Goal: Information Seeking & Learning: Find specific fact

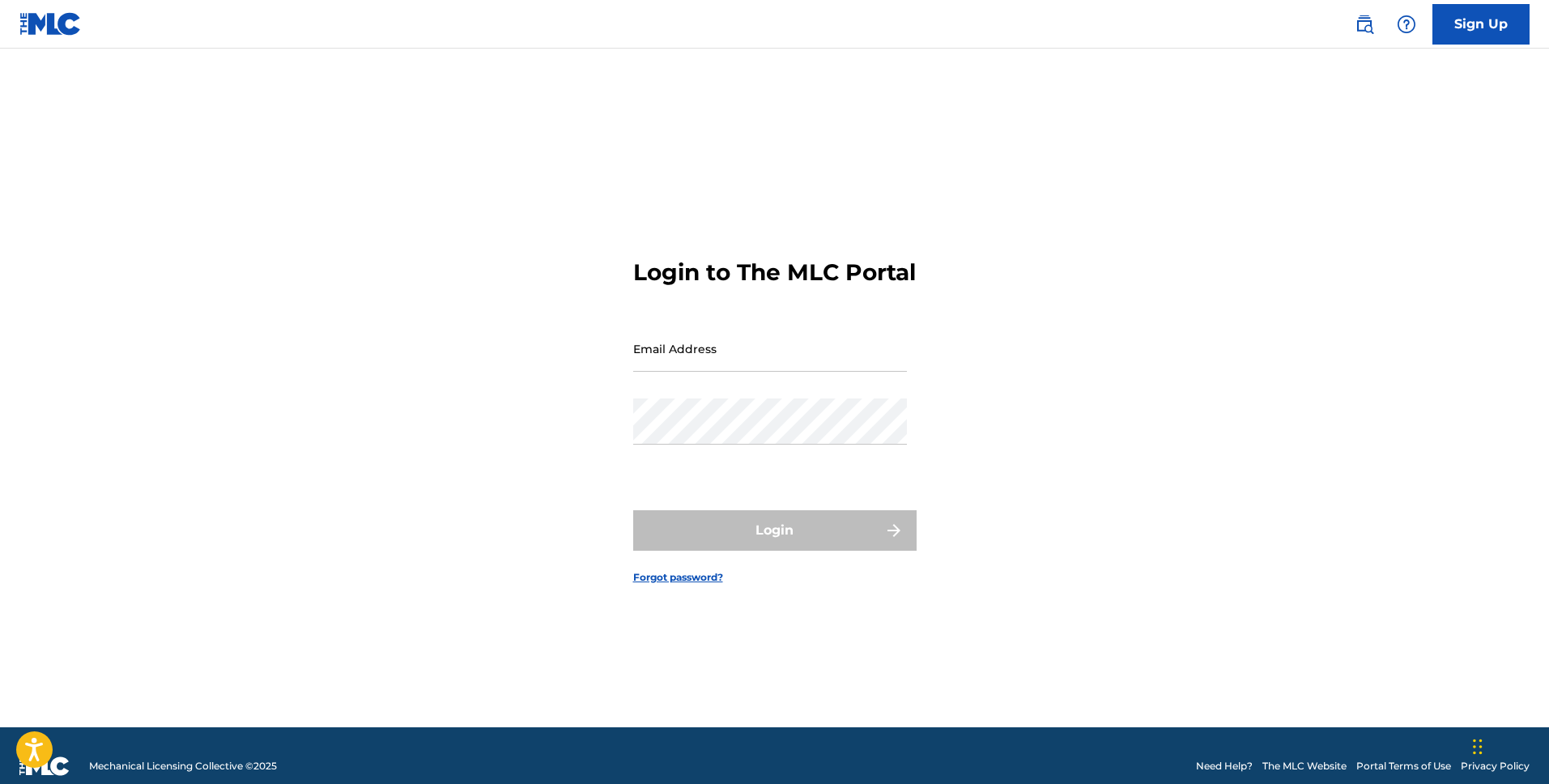
click at [1363, 42] on div "Sign Up" at bounding box center [1434, 24] width 191 height 41
click at [1361, 23] on img at bounding box center [1364, 24] width 19 height 19
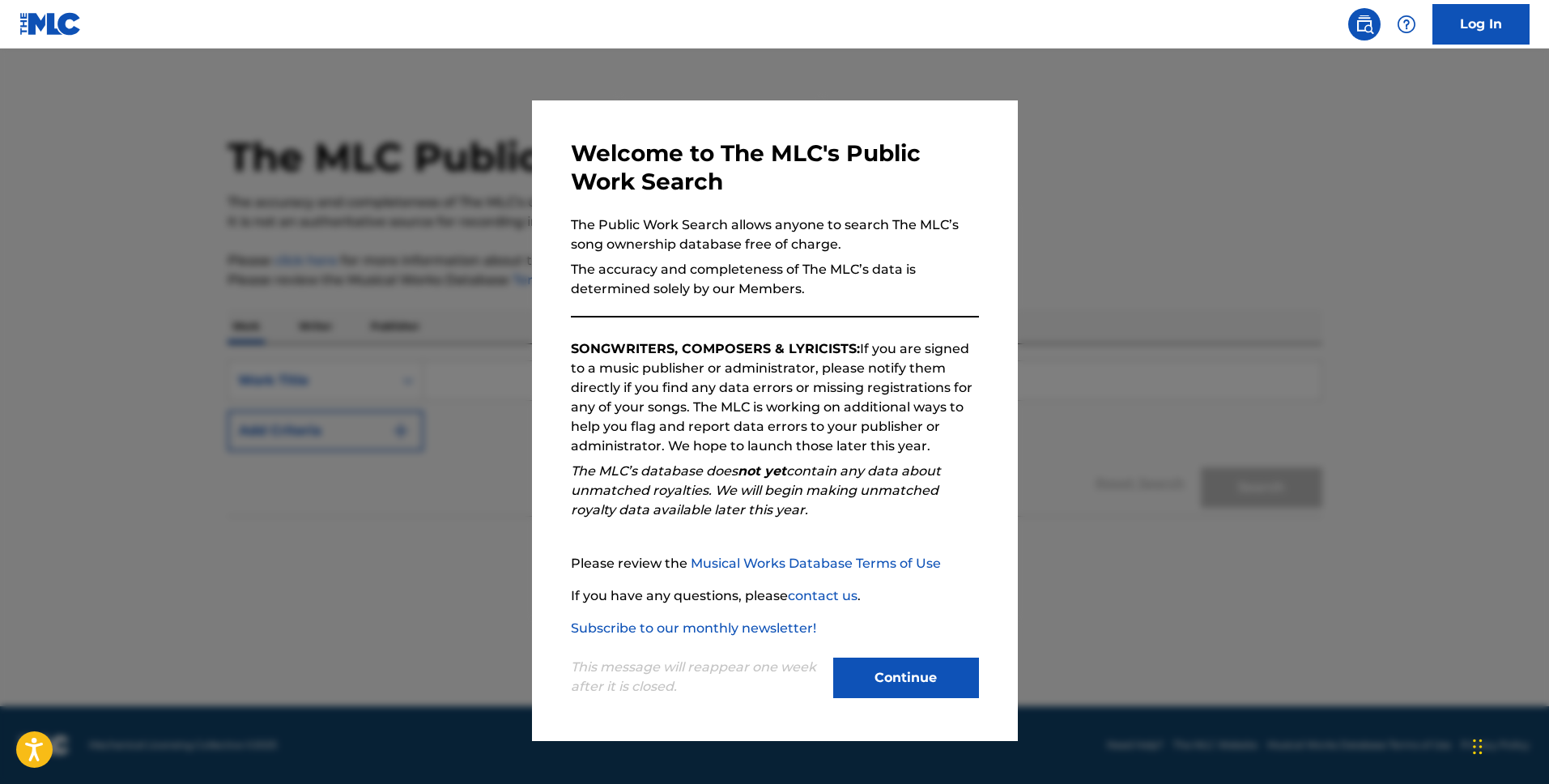
click at [930, 663] on button "Continue" at bounding box center [906, 677] width 146 height 41
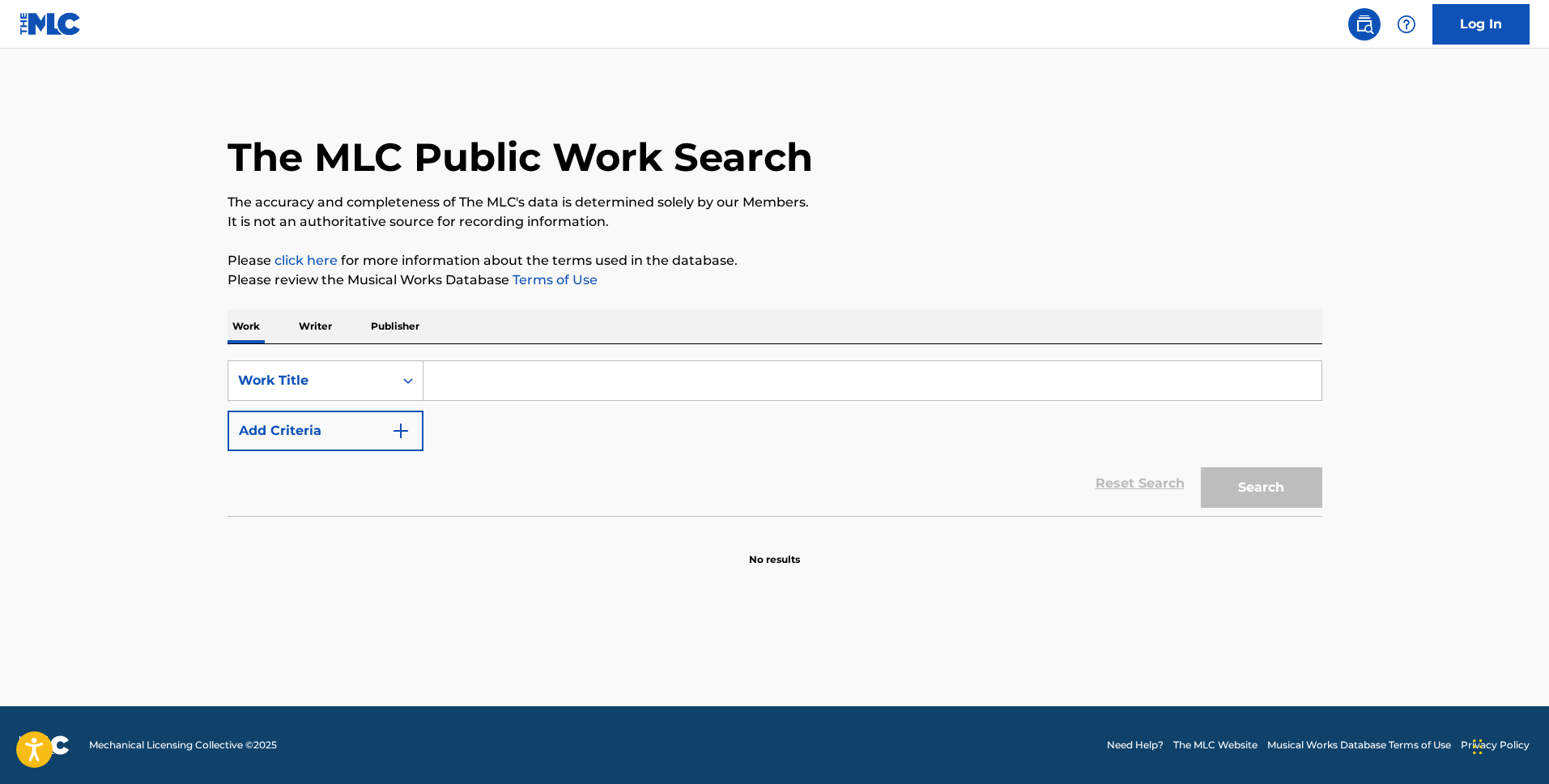
click at [519, 372] on input "Search Form" at bounding box center [872, 380] width 898 height 39
click at [344, 338] on div "Work Writer Publisher" at bounding box center [775, 326] width 1095 height 34
click at [404, 338] on p "Publisher" at bounding box center [394, 326] width 58 height 34
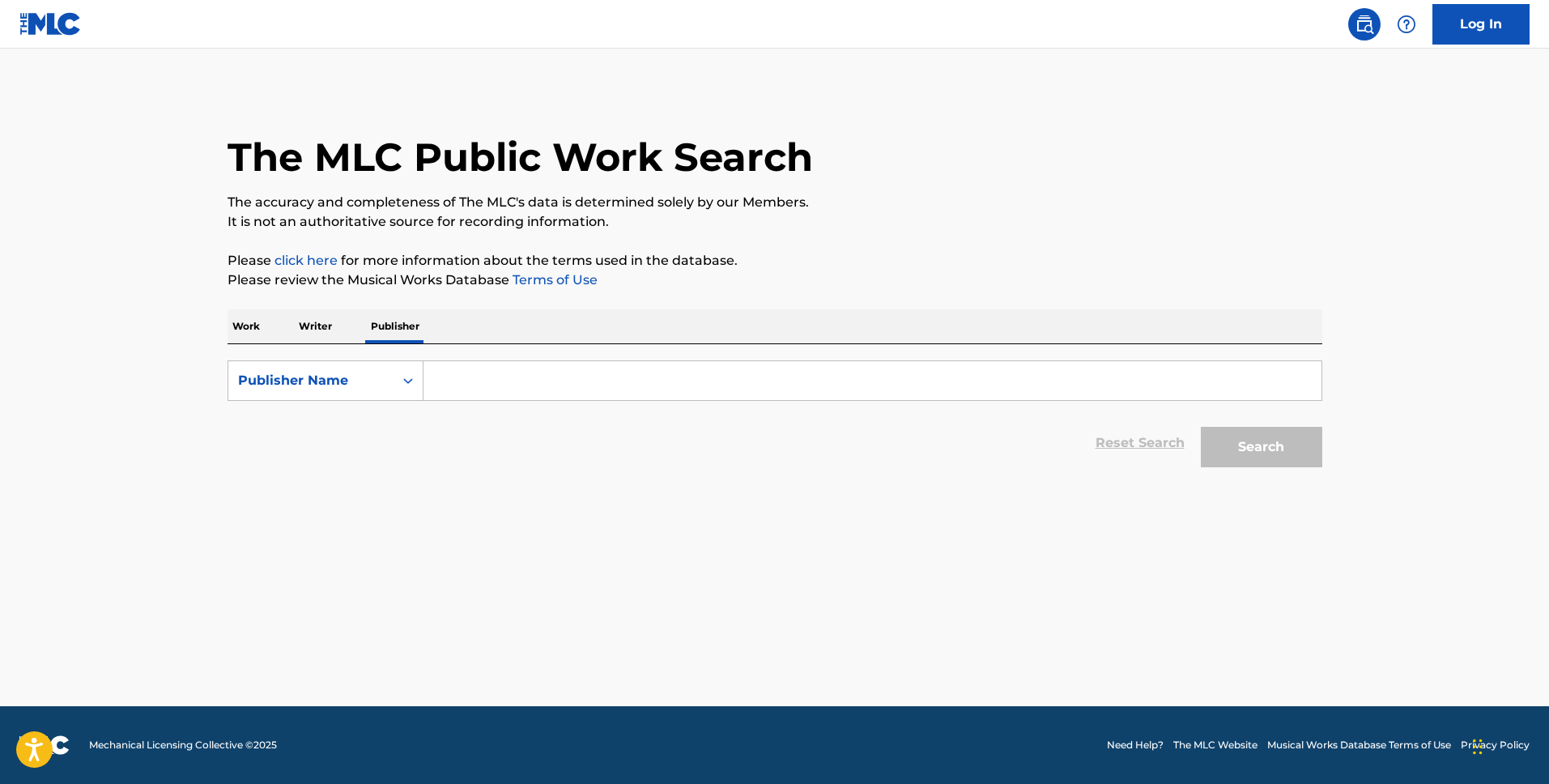
click at [549, 366] on input "Search Form" at bounding box center [872, 380] width 898 height 39
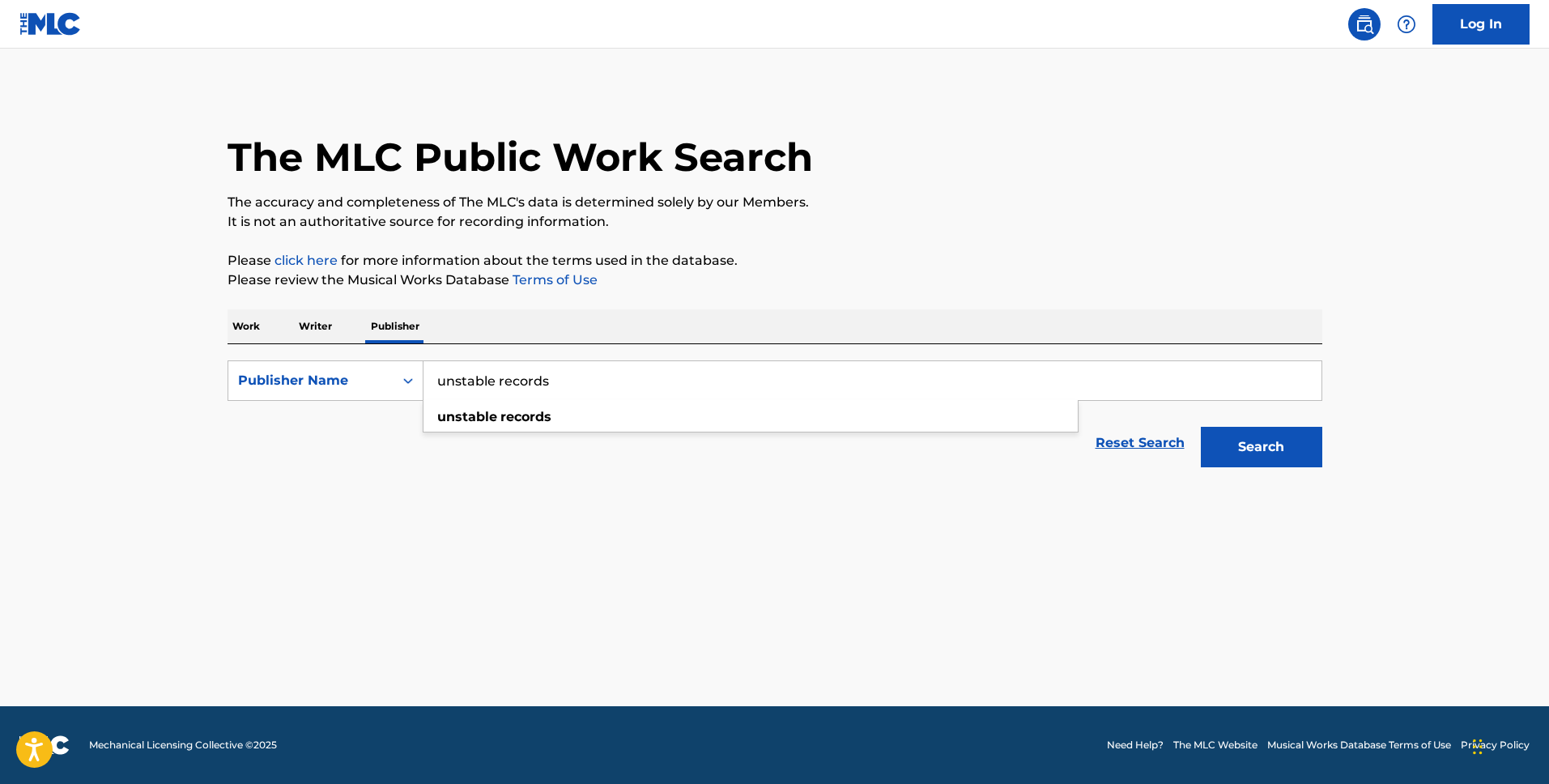
type input "unstable records"
click at [1201, 427] on button "Search" at bounding box center [1261, 447] width 122 height 41
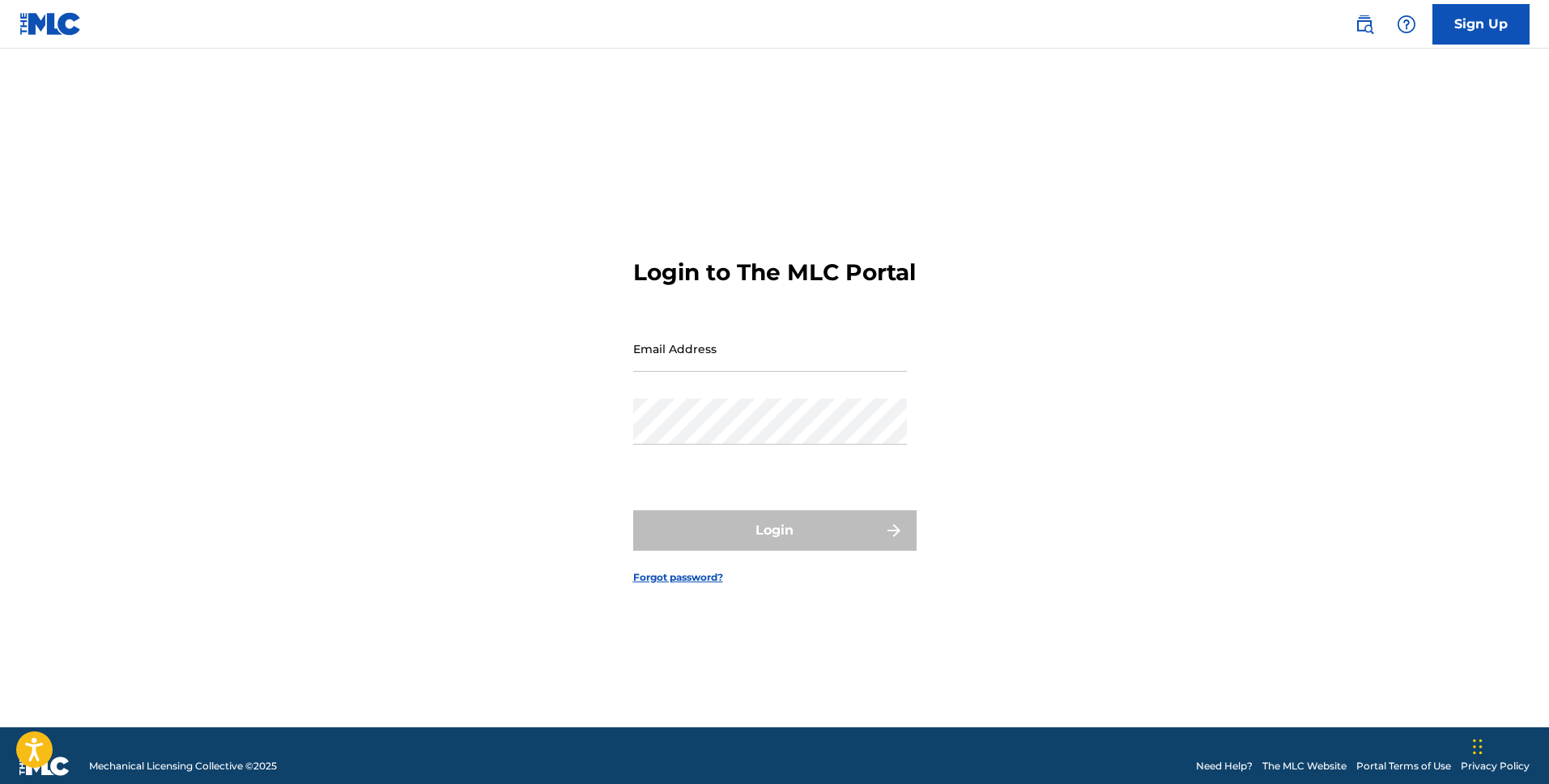
click at [1369, 19] on img at bounding box center [1364, 24] width 19 height 19
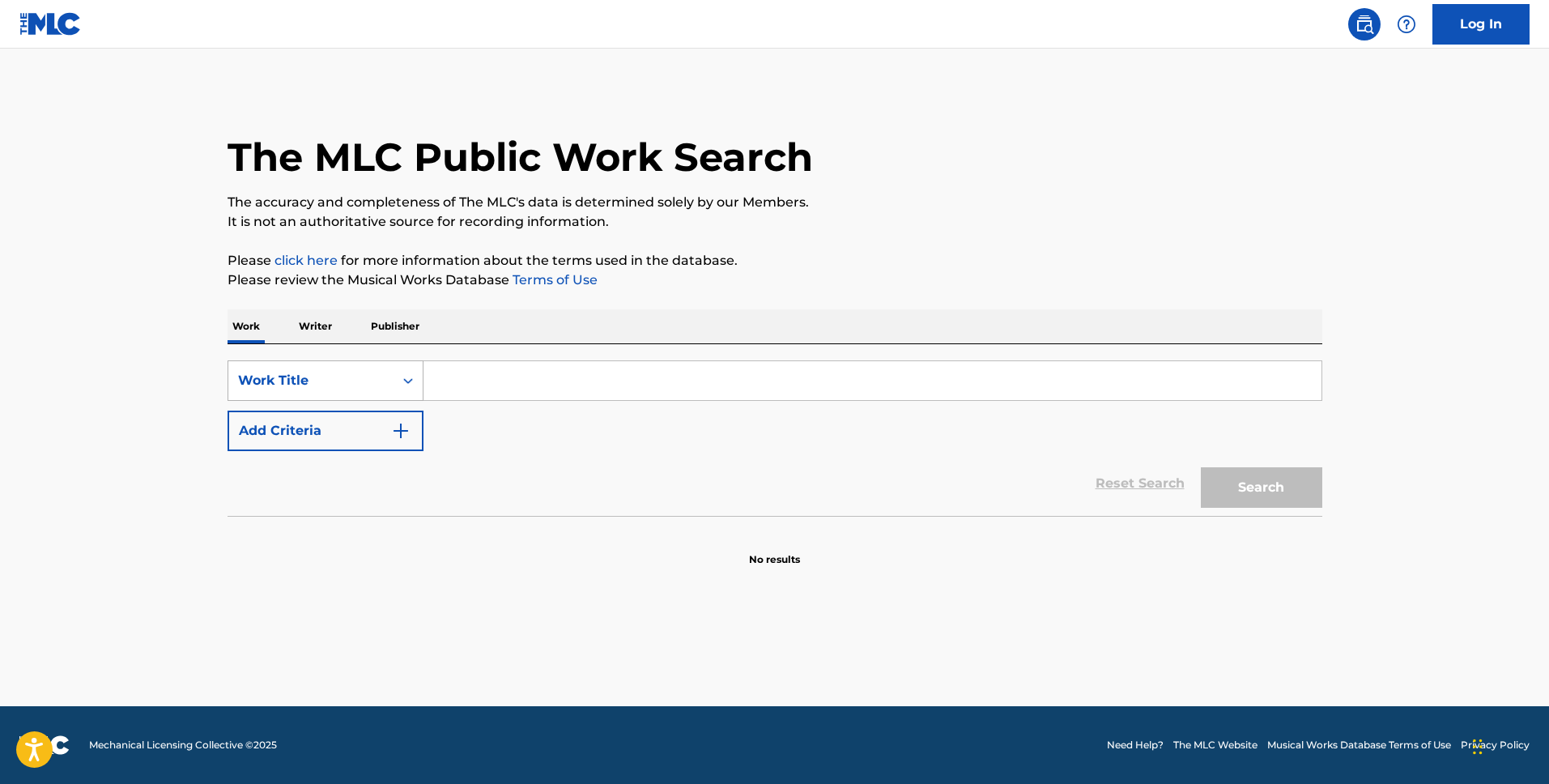
click at [331, 389] on div "Work Title" at bounding box center [311, 379] width 165 height 31
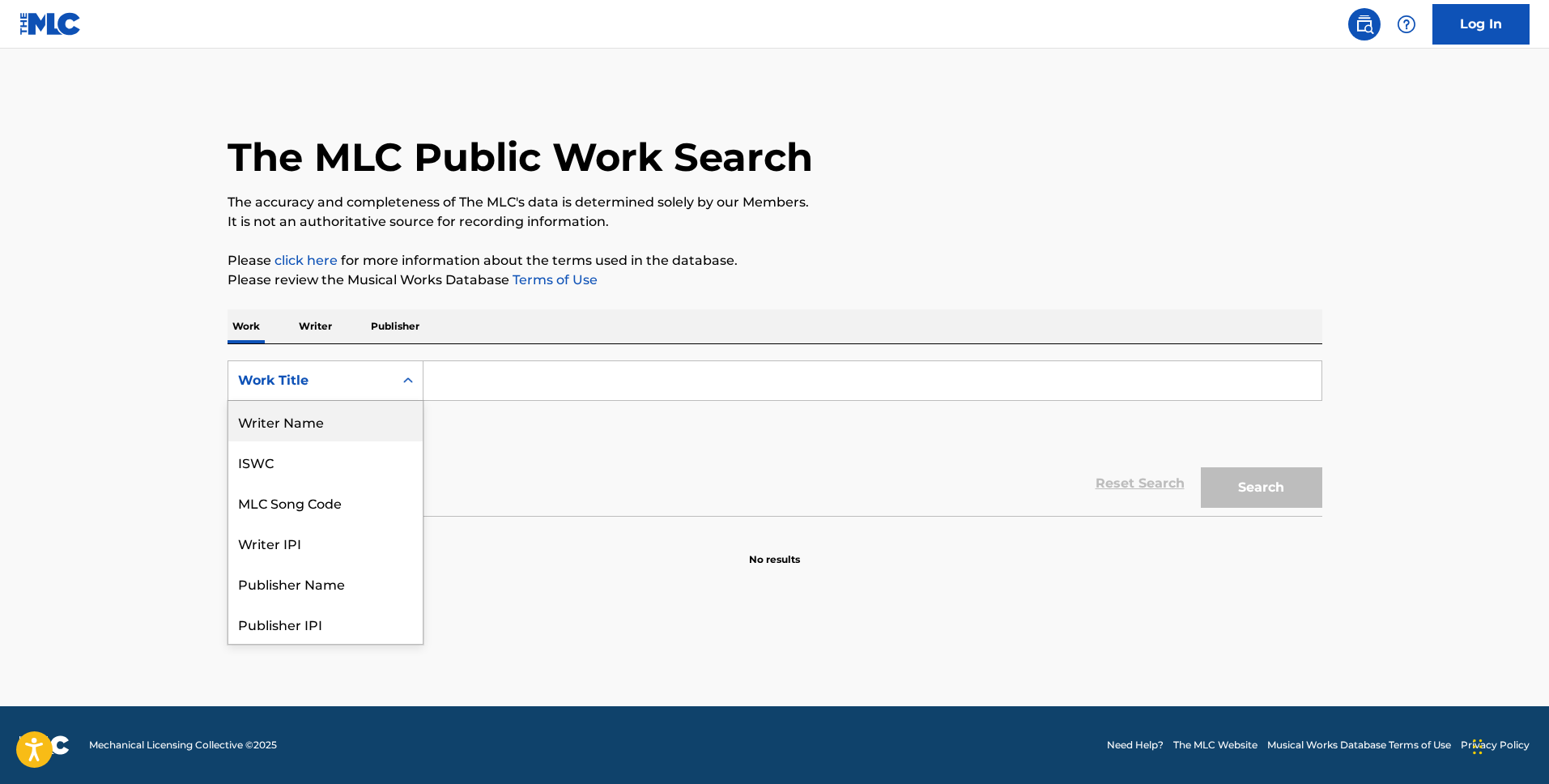
click at [336, 421] on div "Writer Name" at bounding box center [325, 421] width 194 height 41
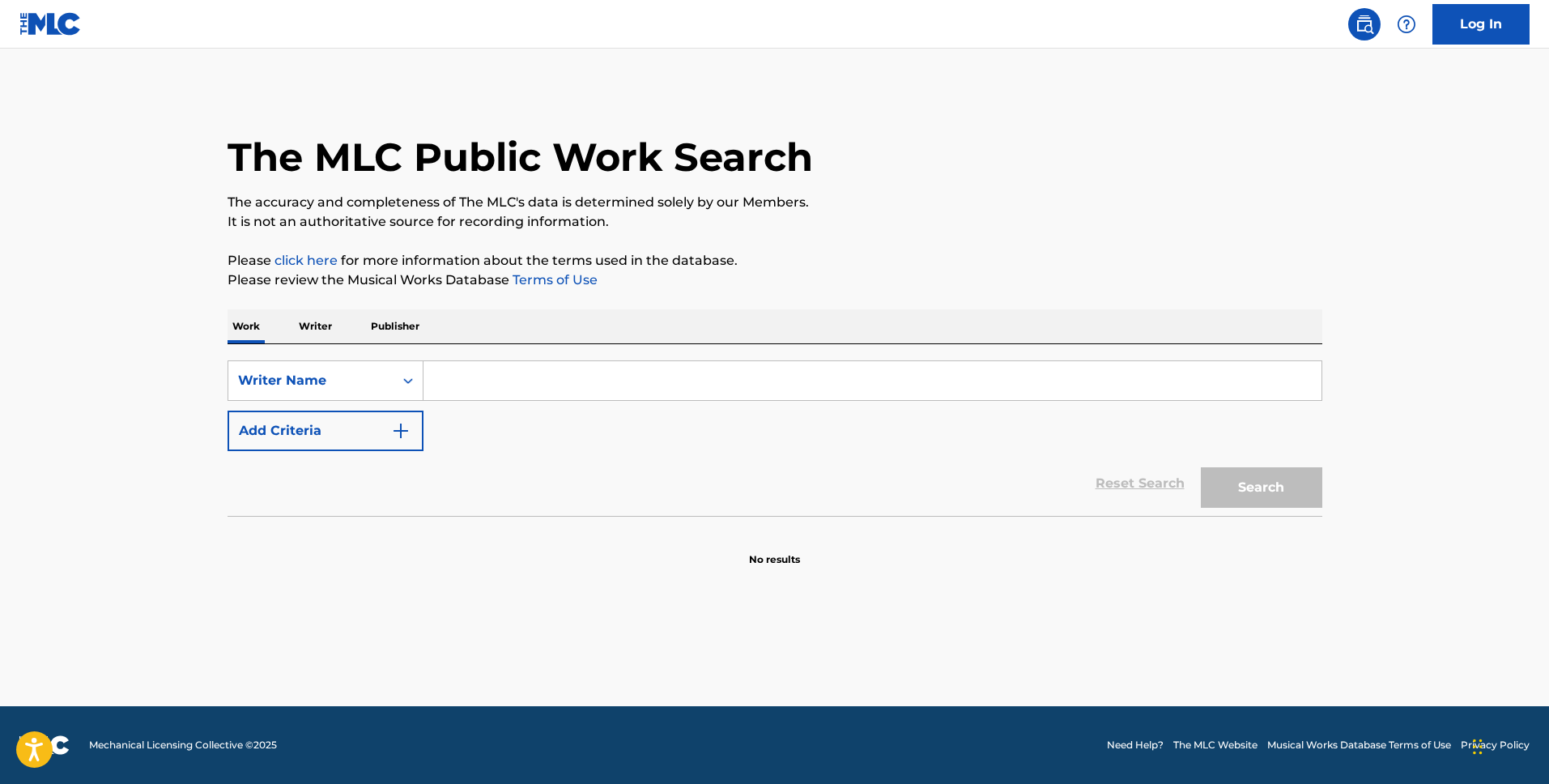
click at [548, 383] on input "Search Form" at bounding box center [872, 380] width 898 height 39
paste input "[PERSON_NAME]"
type input "[PERSON_NAME]"
click at [1201, 467] on button "Search" at bounding box center [1261, 487] width 122 height 41
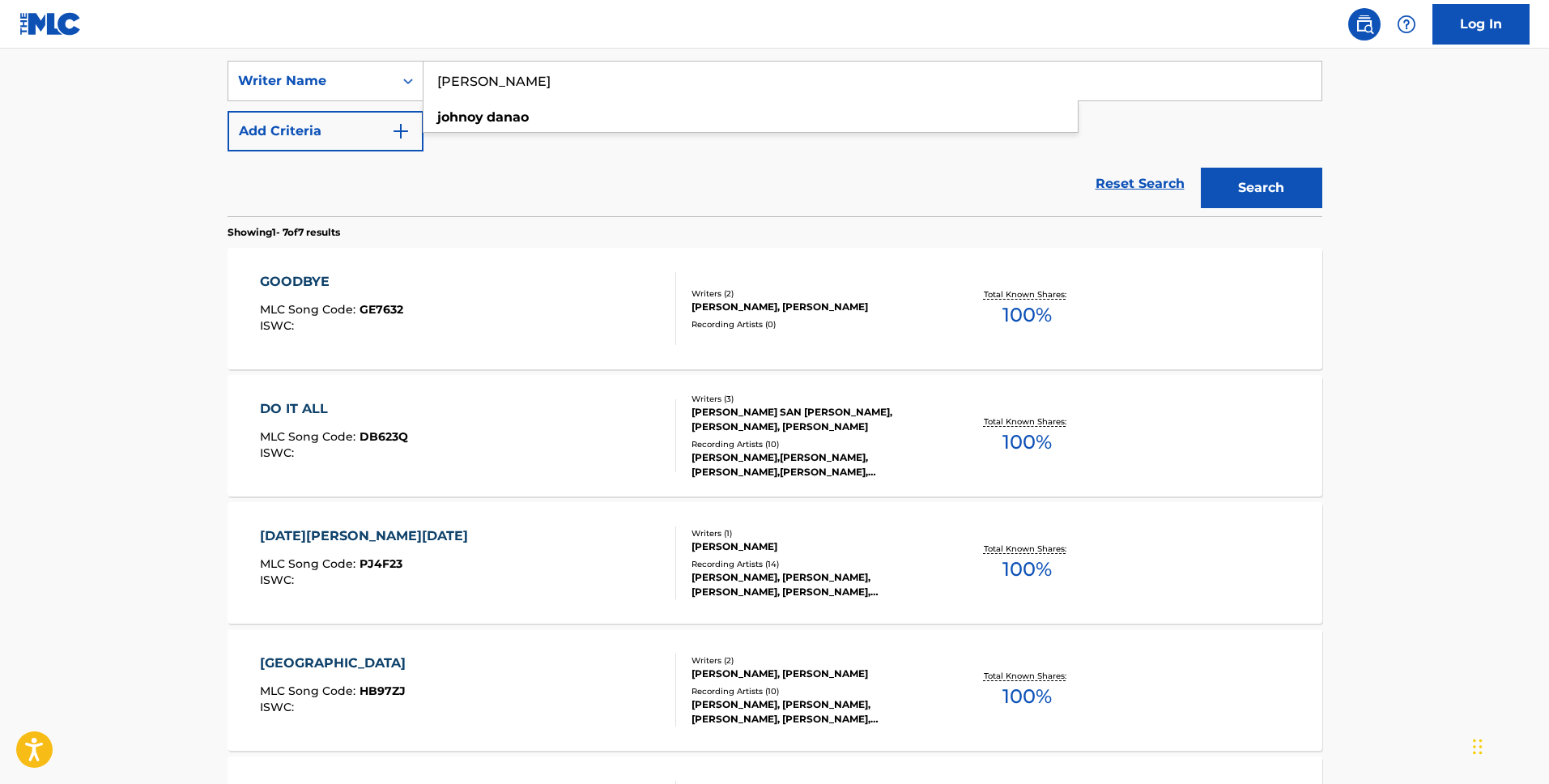
click at [1415, 344] on main "The MLC Public Work Search The accuracy and completeness of The MLC's data is d…" at bounding box center [774, 482] width 1549 height 1467
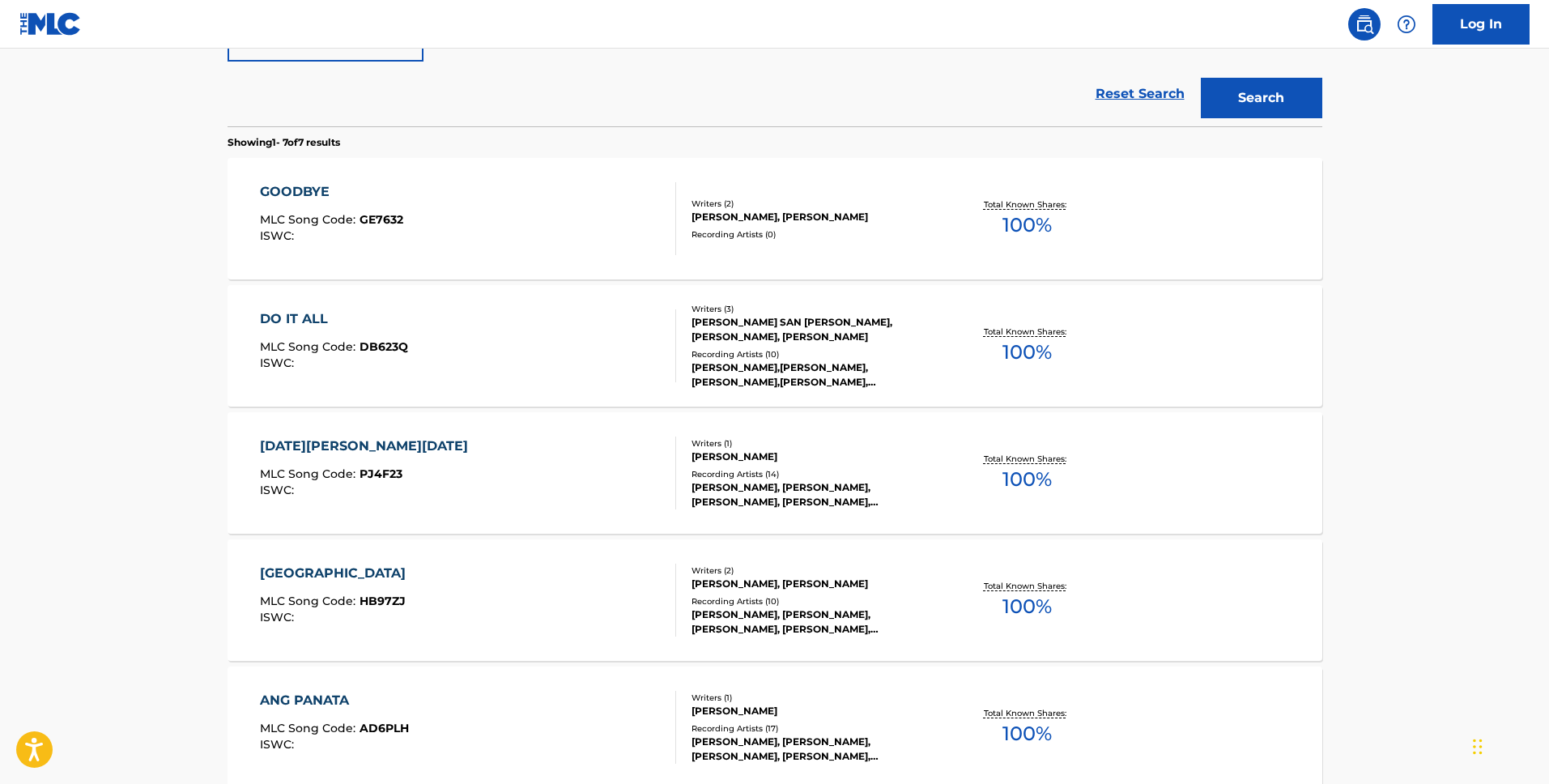
scroll to position [414, 0]
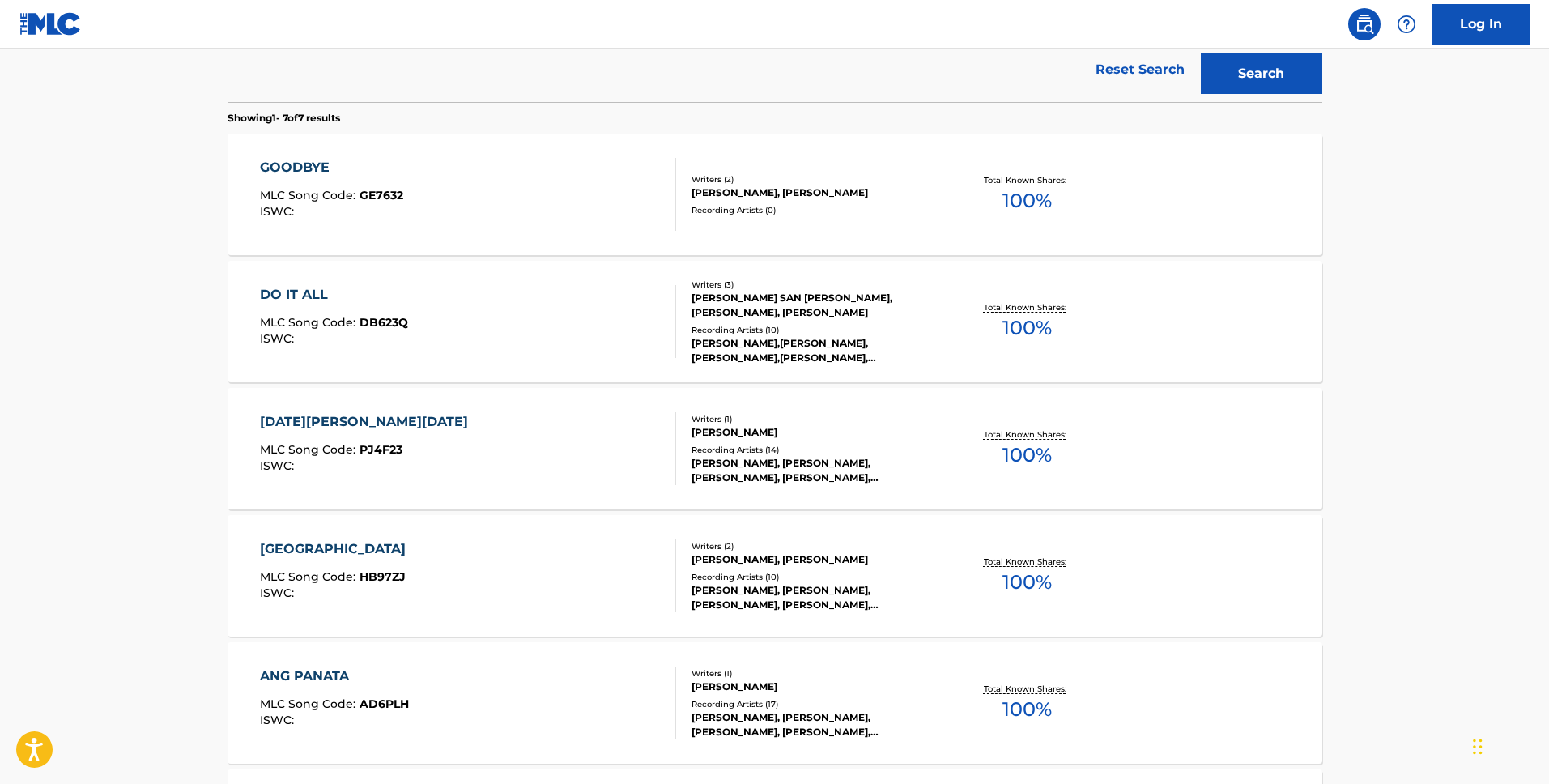
click at [597, 320] on div "DO IT ALL MLC Song Code : DB623Q ISWC :" at bounding box center [468, 321] width 416 height 73
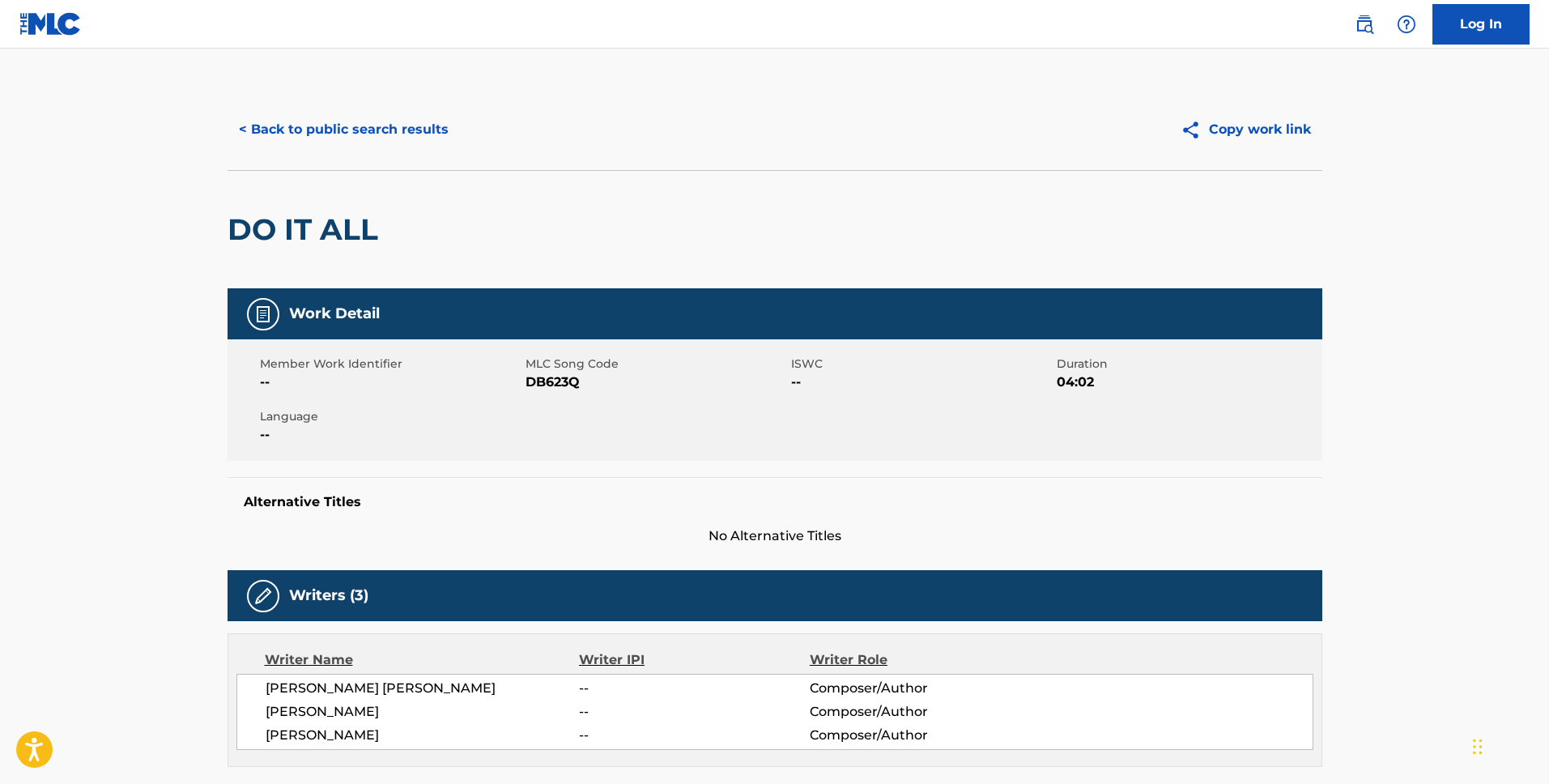
click at [318, 209] on div "DO IT ALL" at bounding box center [306, 229] width 159 height 118
click at [318, 210] on div "DO IT ALL" at bounding box center [306, 229] width 159 height 118
copy div "DO IT ALL"
click at [303, 124] on button "< Back to public search results" at bounding box center [343, 130] width 232 height 41
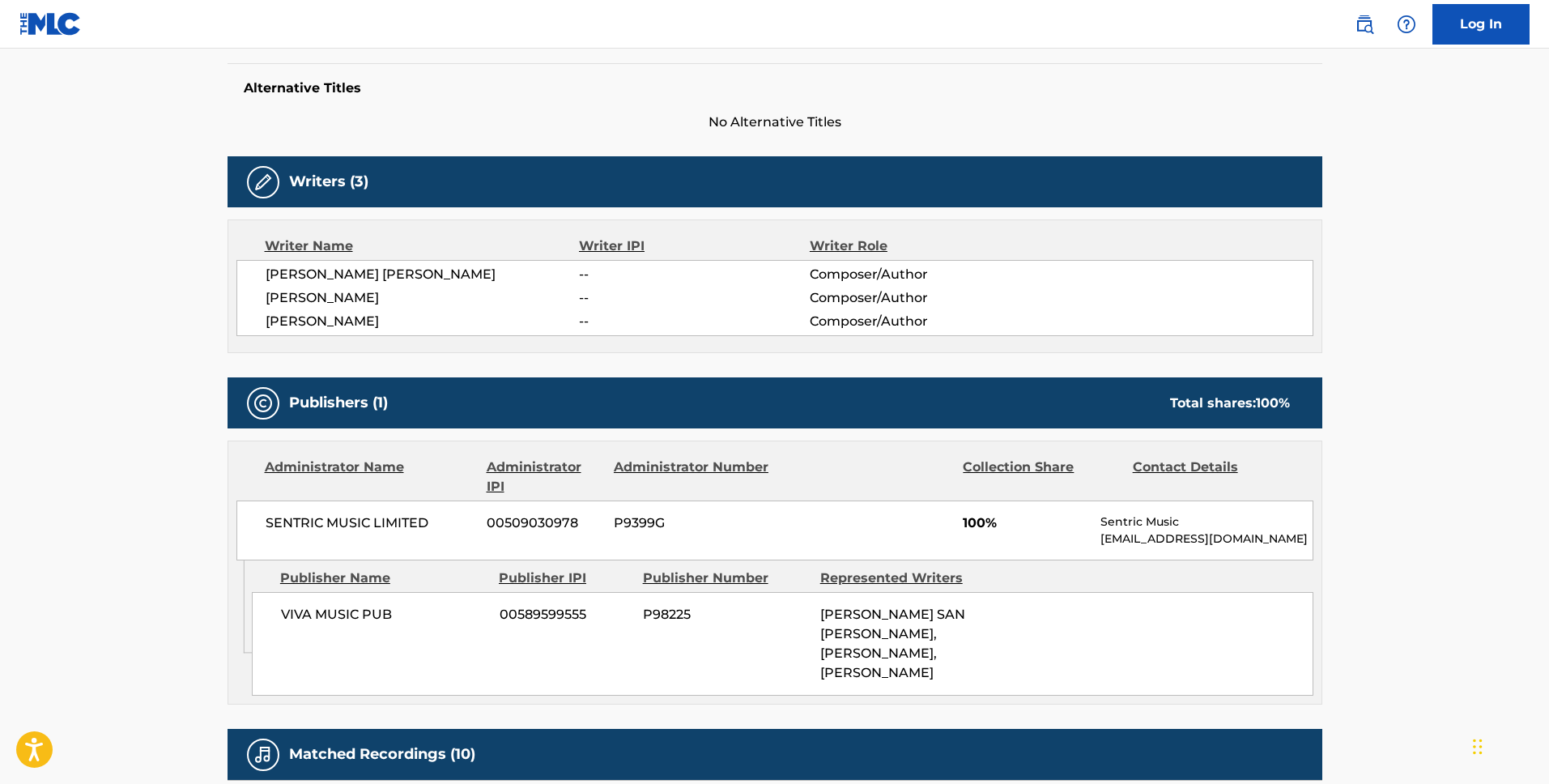
scroll to position [456, 0]
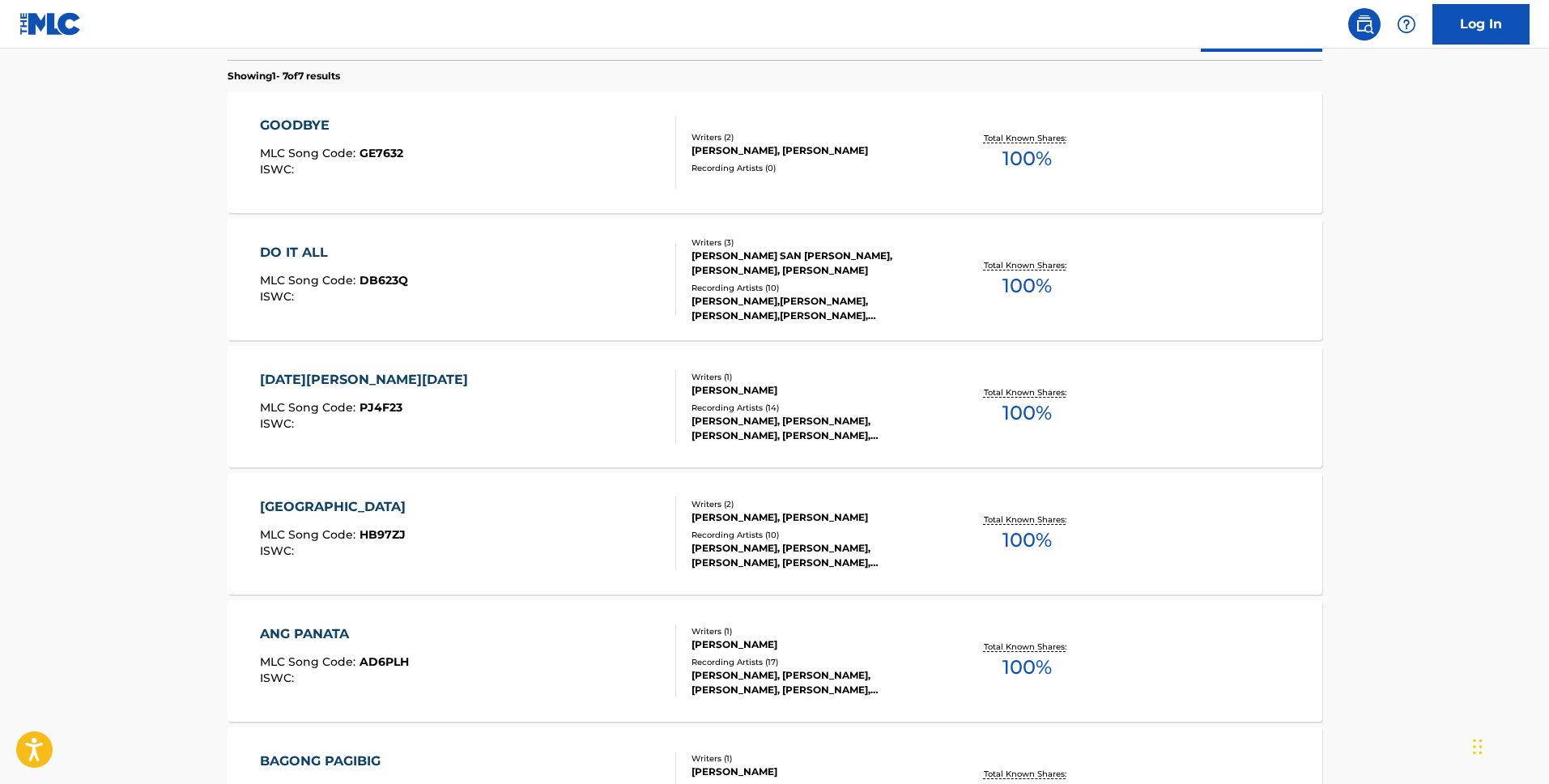
click at [1366, 238] on main "The MLC Public Work Search The accuracy and completeness of The MLC's data is d…" at bounding box center [774, 326] width 1549 height 1467
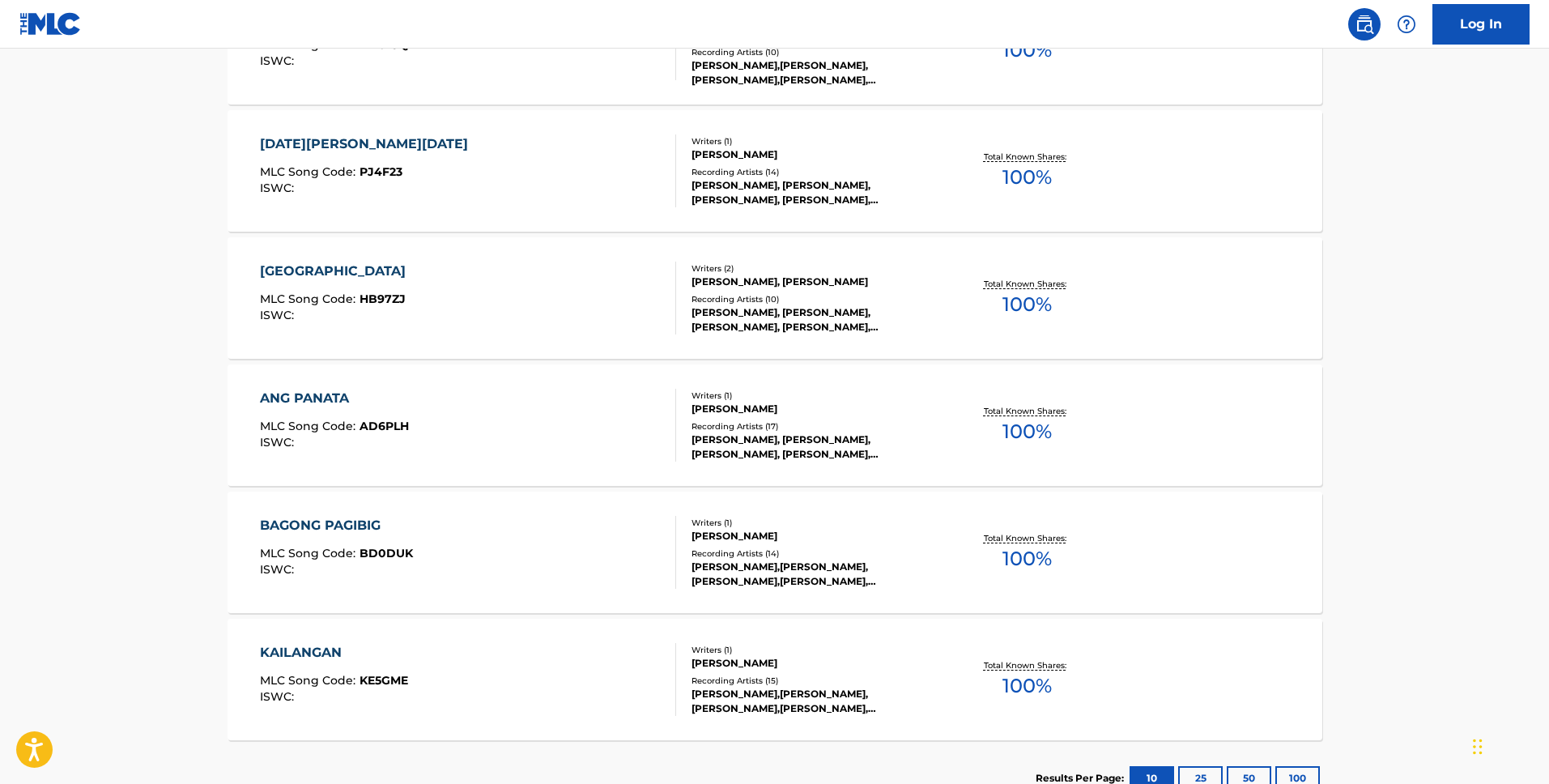
click at [1319, 359] on section "GOODBYE MLC Song Code : GE7632 ISWC : Writers ( 2 ) [PERSON_NAME], [PERSON_NAME…" at bounding box center [775, 293] width 1095 height 892
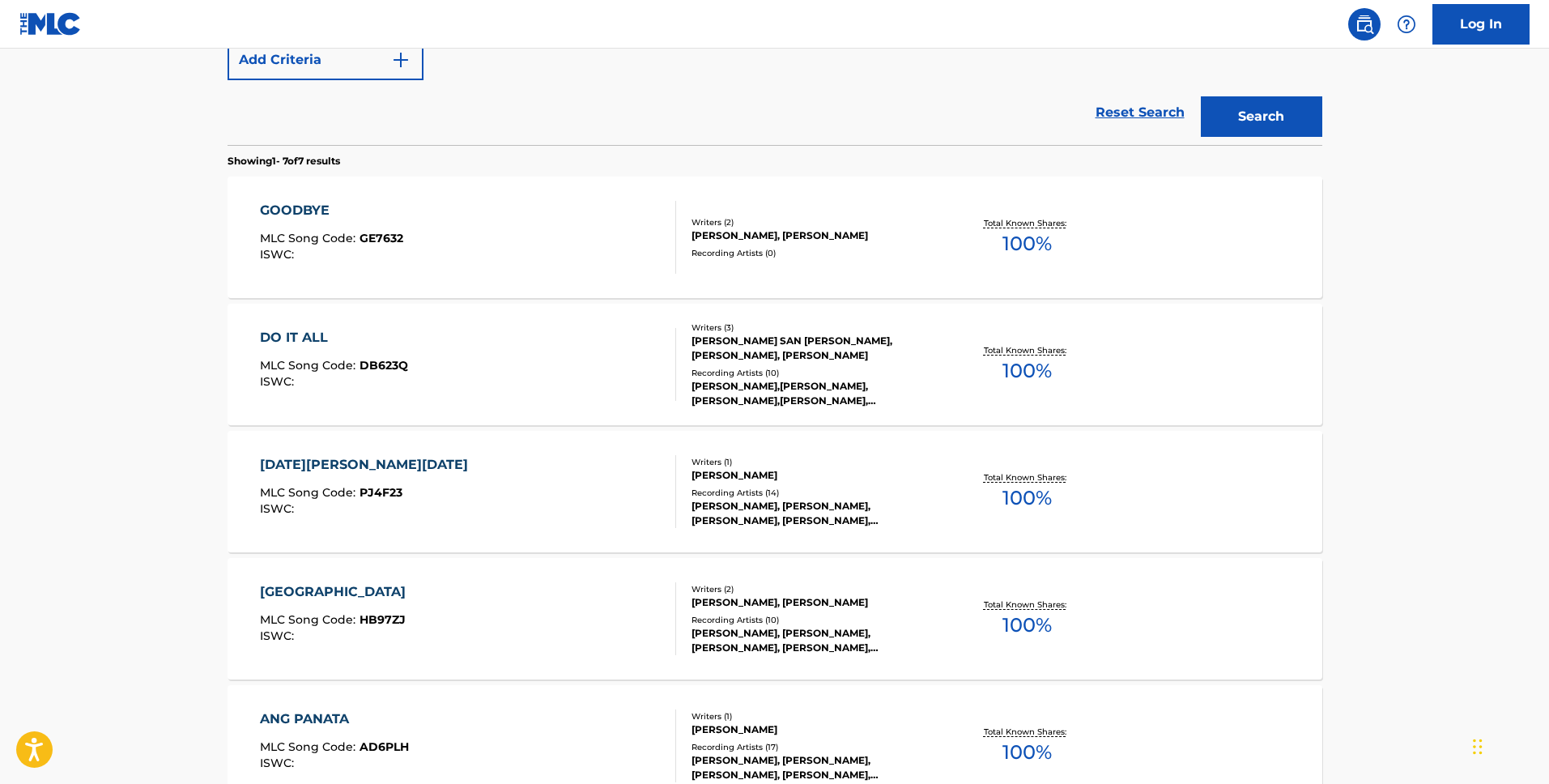
scroll to position [358, 0]
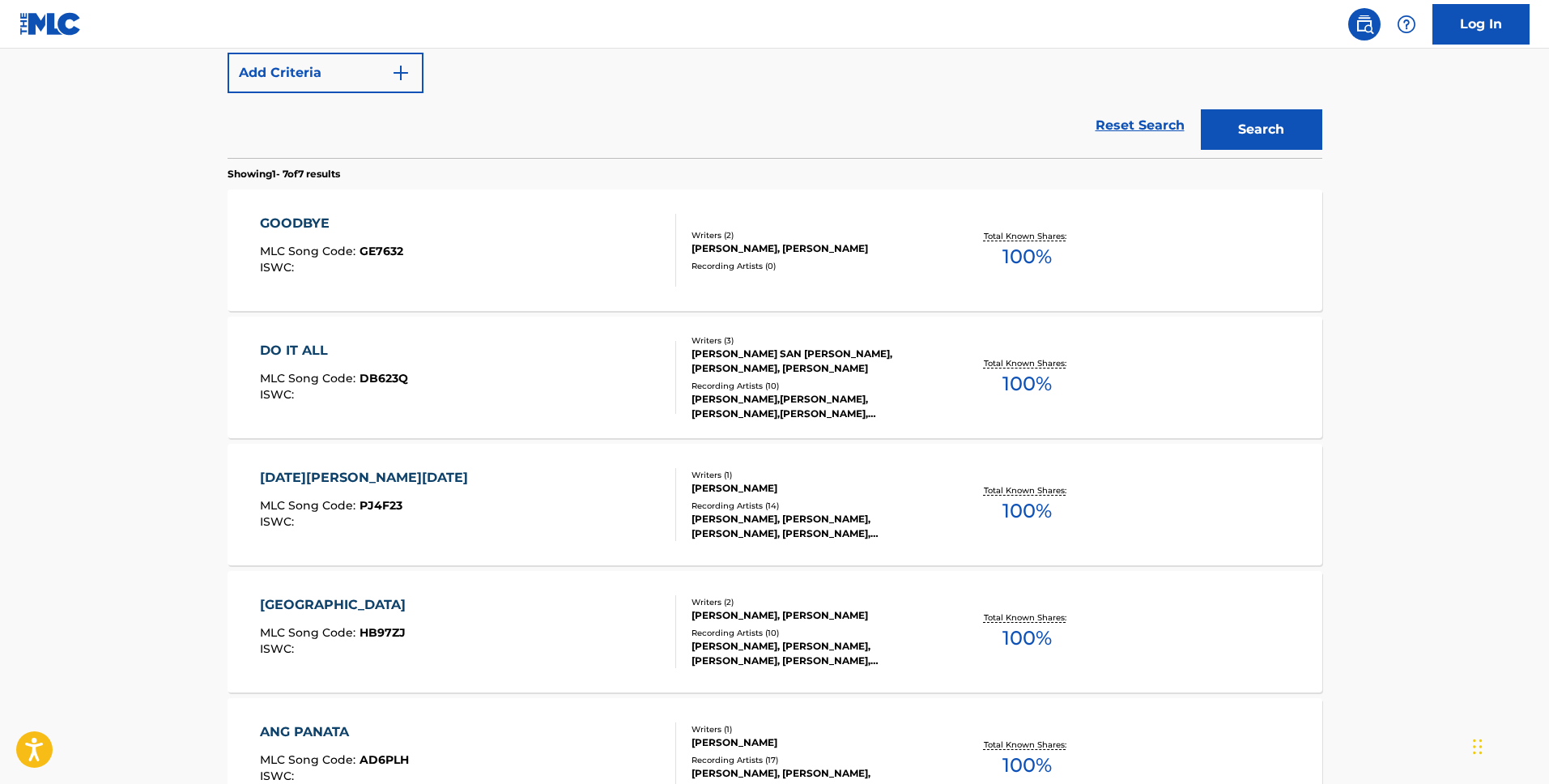
click at [492, 464] on div "[DATE][PERSON_NAME][DATE] MLC Song Code : PJ4F23 ISWC : Writers ( 1 ) [PERSON_N…" at bounding box center [775, 504] width 1095 height 122
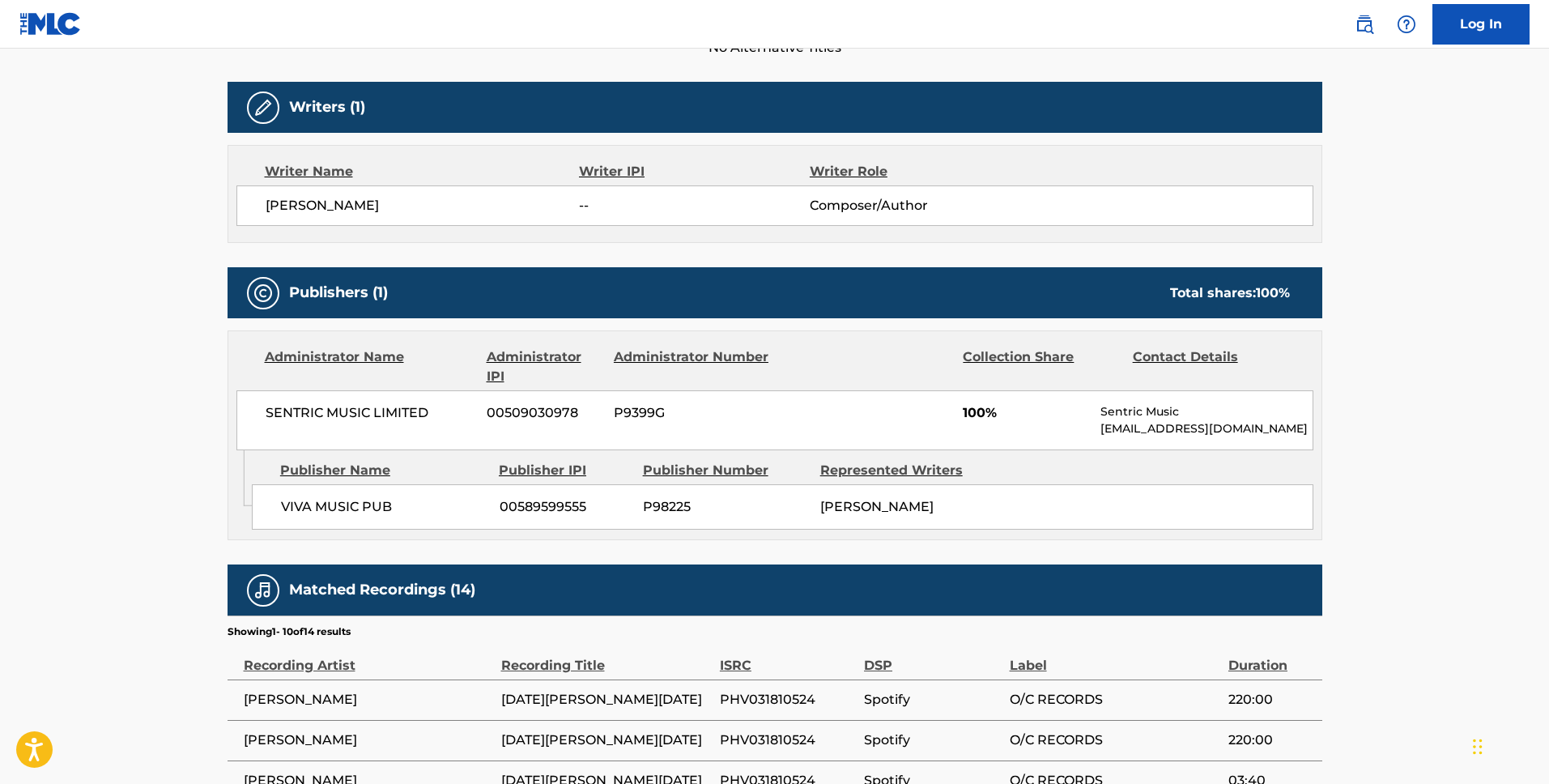
scroll to position [500, 0]
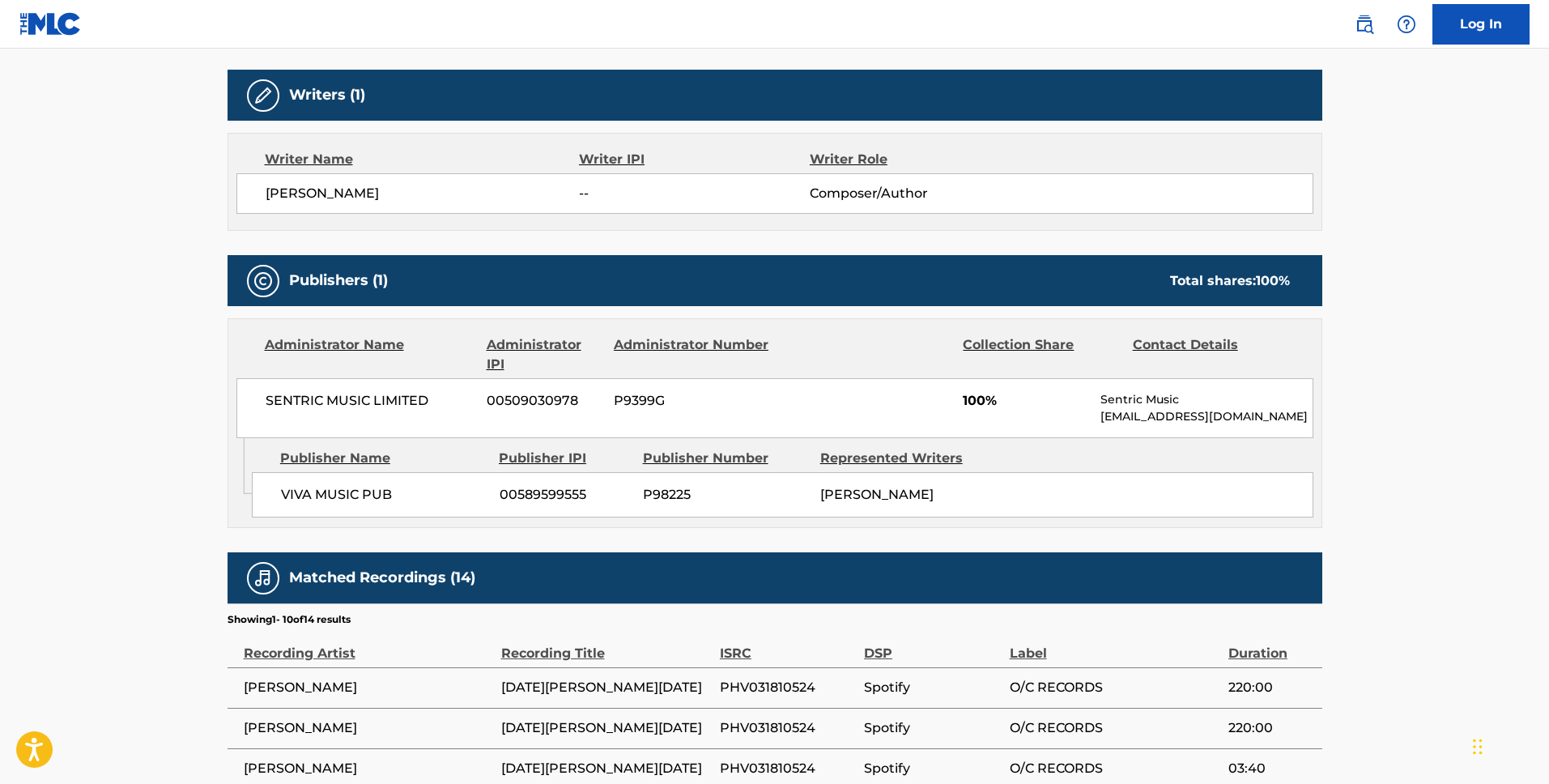
click at [552, 388] on div "SENTRIC MUSIC LIMITED 00509030978 P9399G 100% Sentric Music [EMAIL_ADDRESS][DOM…" at bounding box center [775, 407] width 1077 height 60
copy span "00509030978"
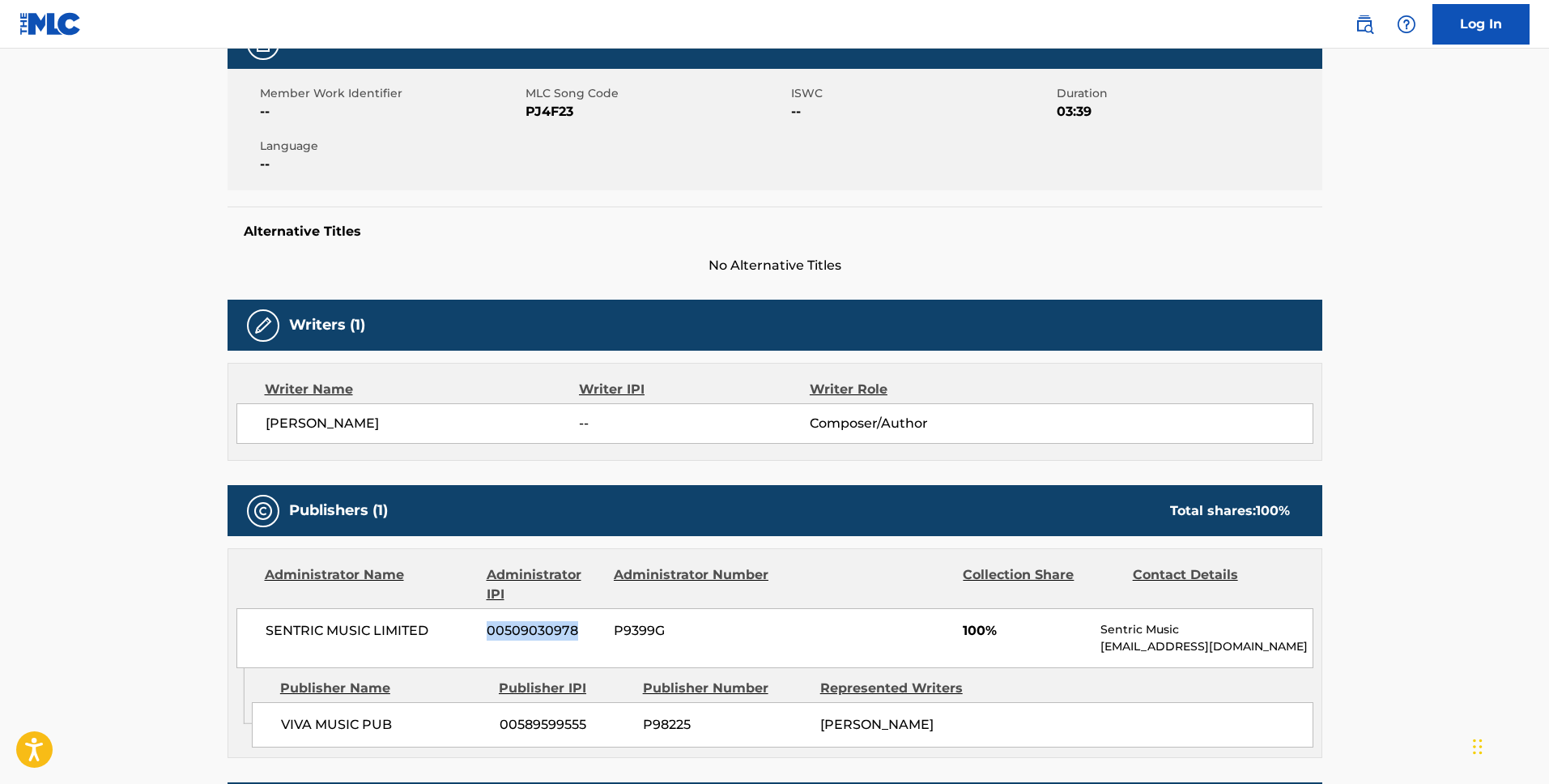
scroll to position [0, 0]
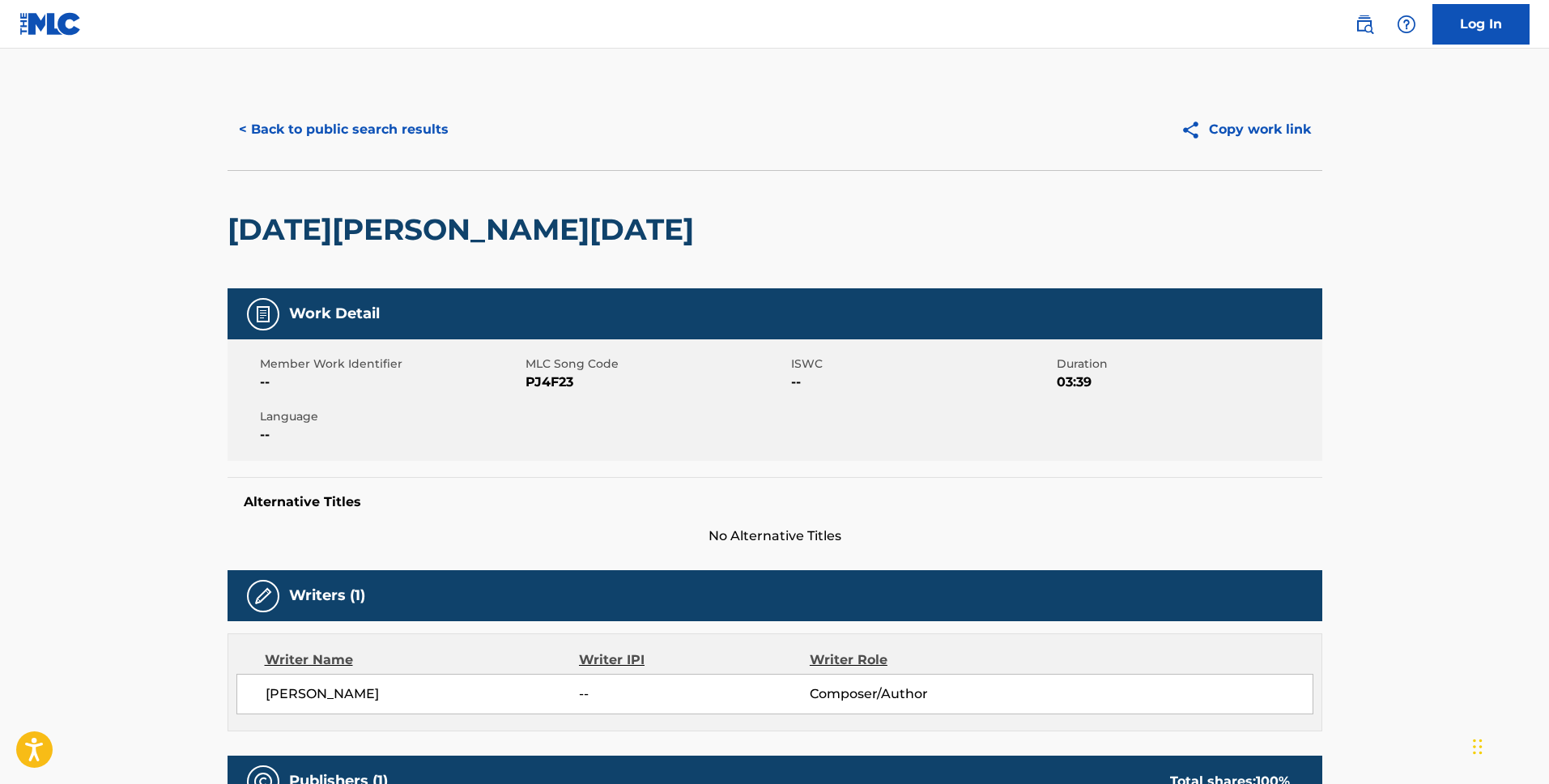
click at [339, 125] on button "< Back to public search results" at bounding box center [343, 130] width 232 height 41
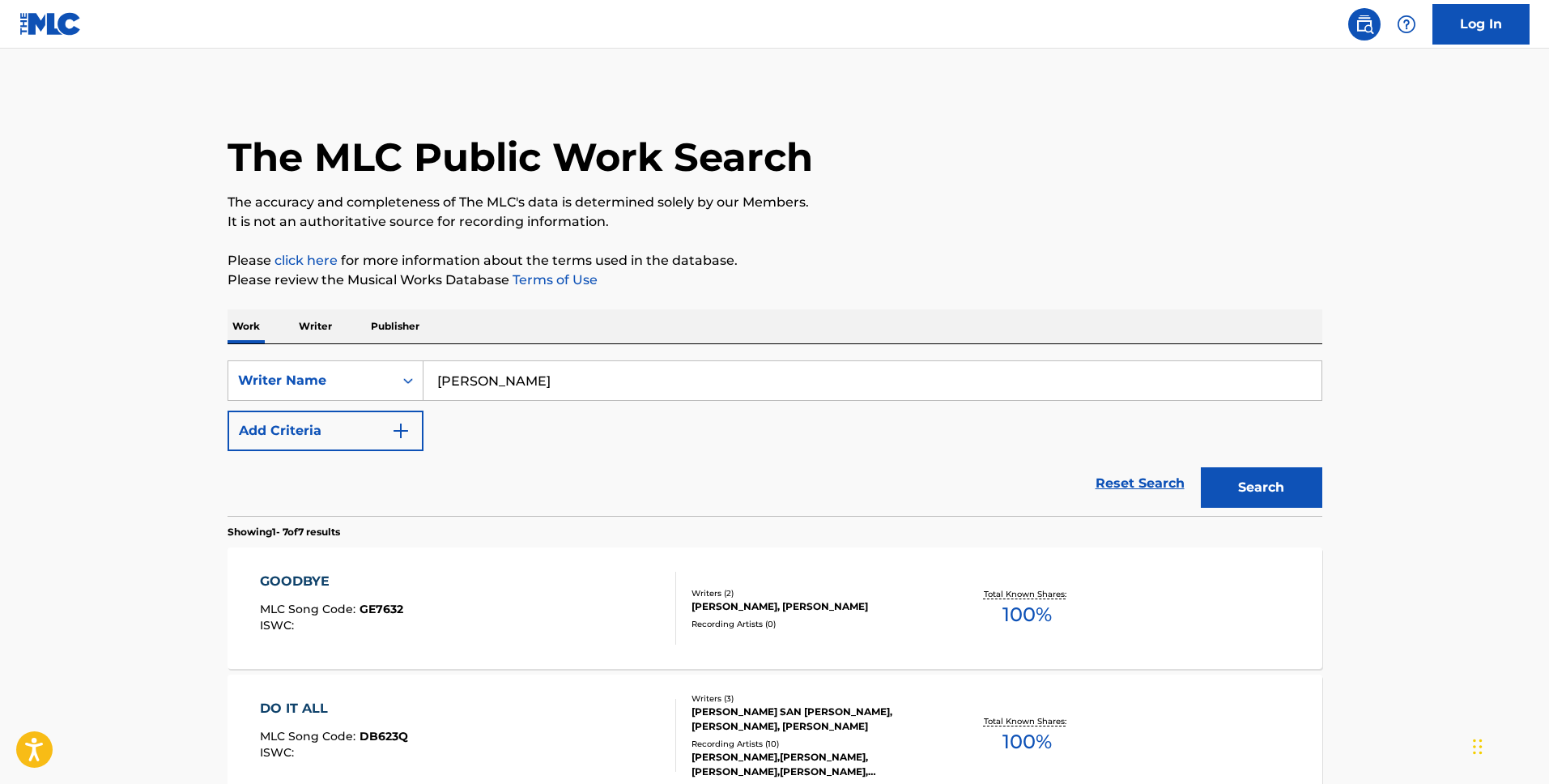
click at [388, 314] on p "Publisher" at bounding box center [394, 326] width 58 height 34
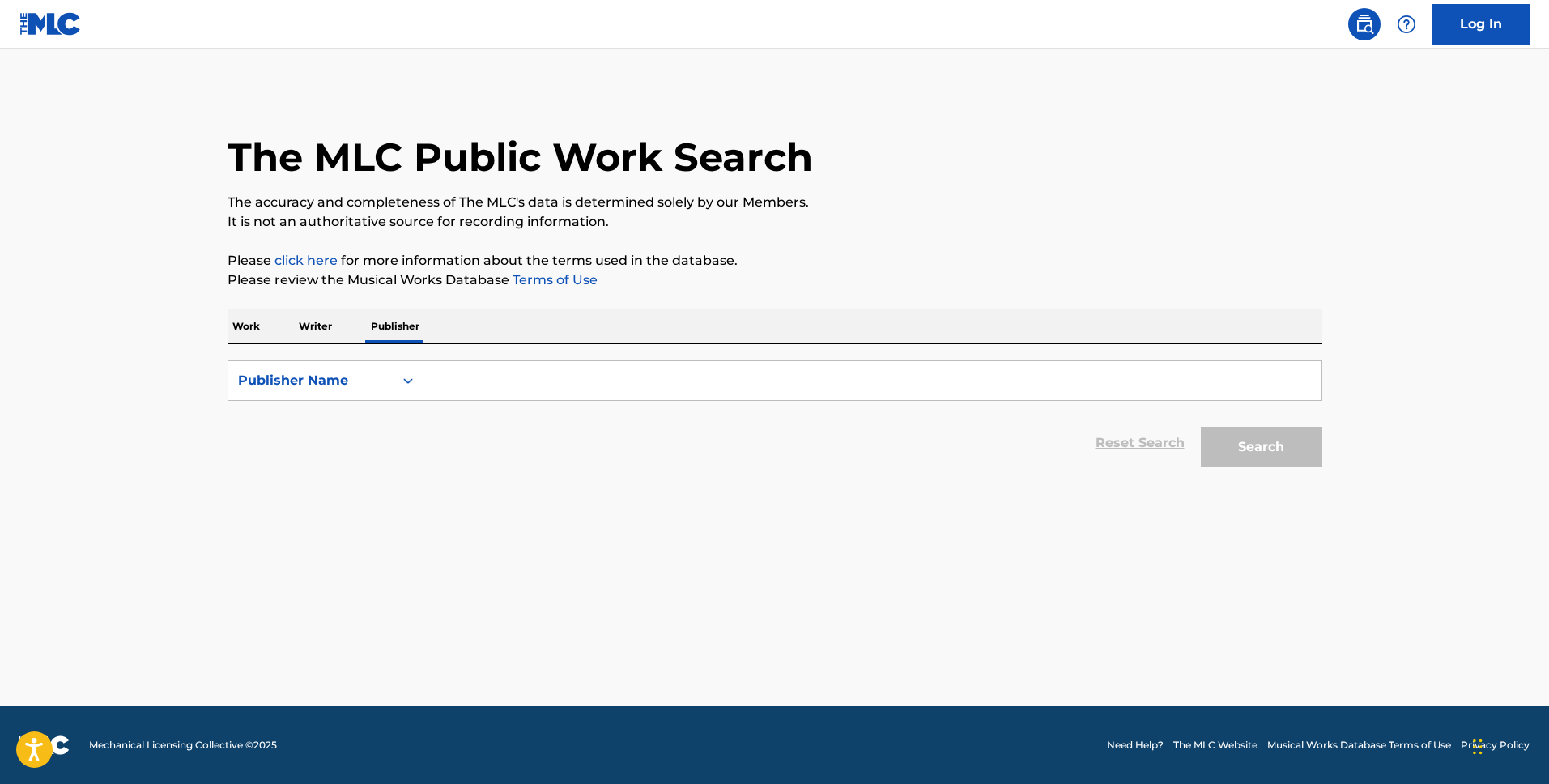
click at [563, 379] on input "Search Form" at bounding box center [872, 380] width 898 height 39
paste input "00509030978"
type input "00509030978"
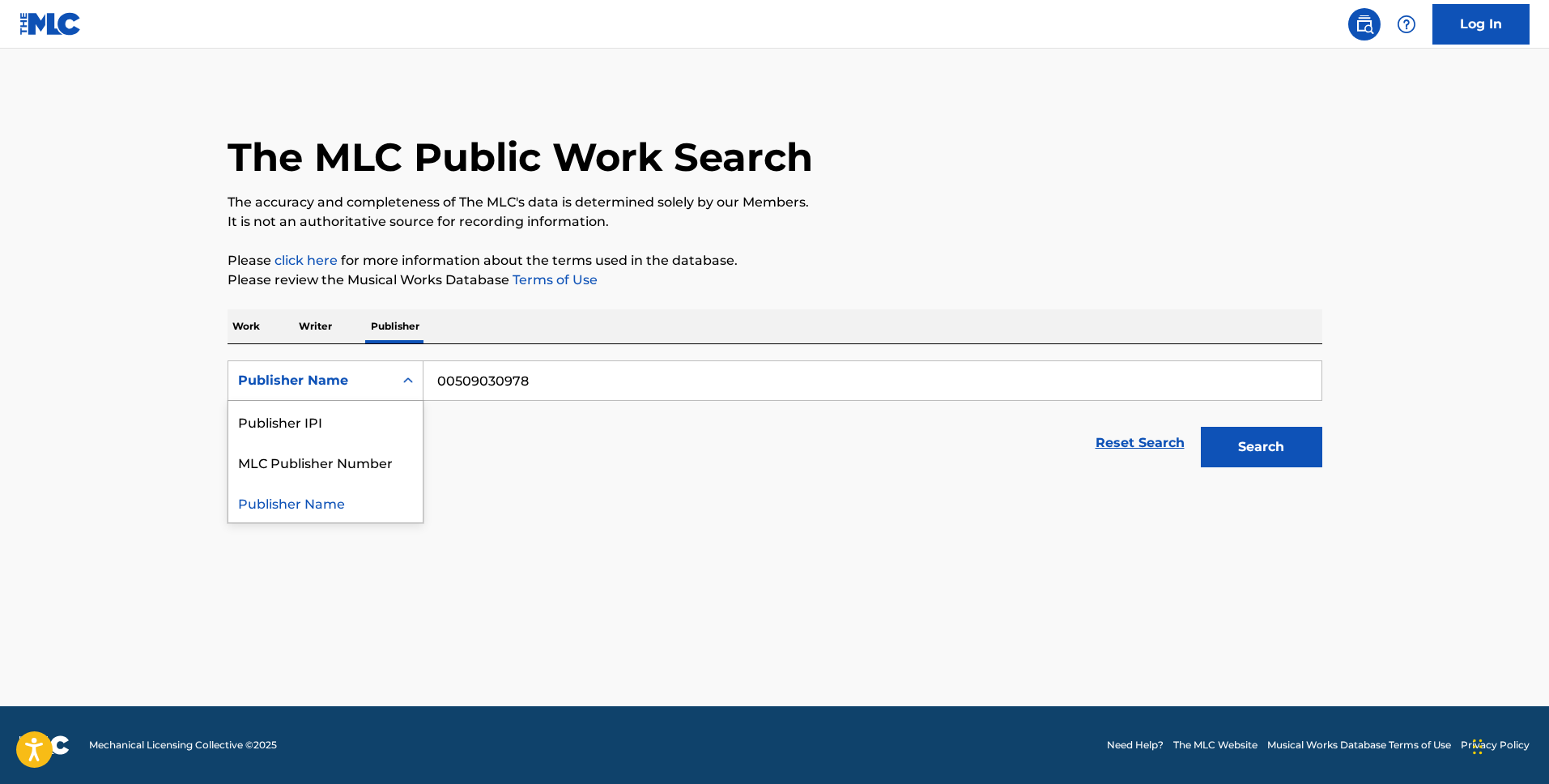
click at [340, 396] on div "Publisher Name" at bounding box center [325, 380] width 196 height 41
click at [340, 435] on div "Publisher IPI" at bounding box center [325, 421] width 194 height 41
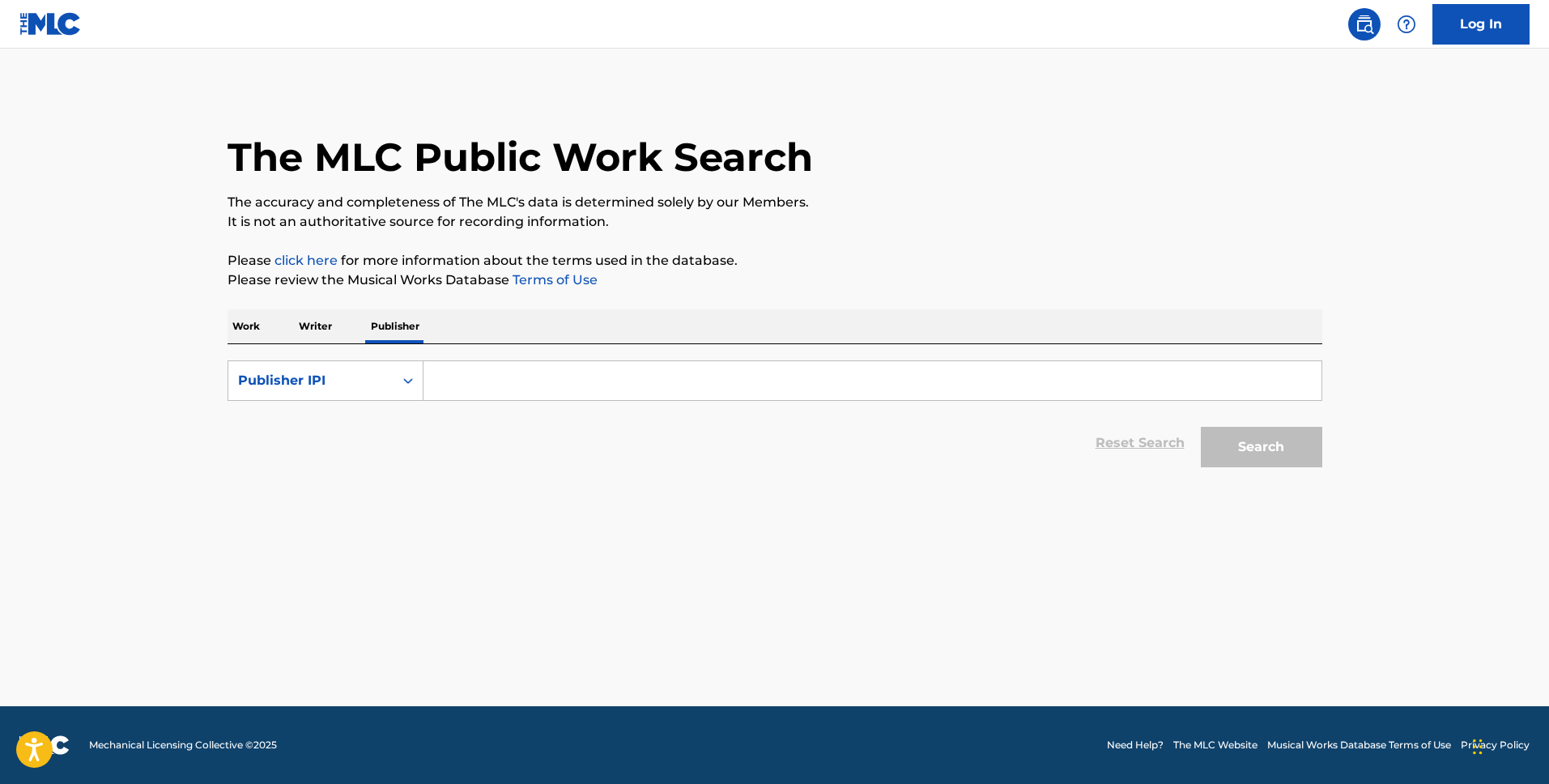
click at [1116, 398] on input "Search Form" at bounding box center [872, 380] width 898 height 39
paste input "00509030978"
type input "00509030978"
click at [1265, 442] on button "Search" at bounding box center [1261, 447] width 122 height 41
click at [994, 238] on div "The MLC Public Work Search The accuracy and completeness of The MLC's data is d…" at bounding box center [774, 334] width 1133 height 490
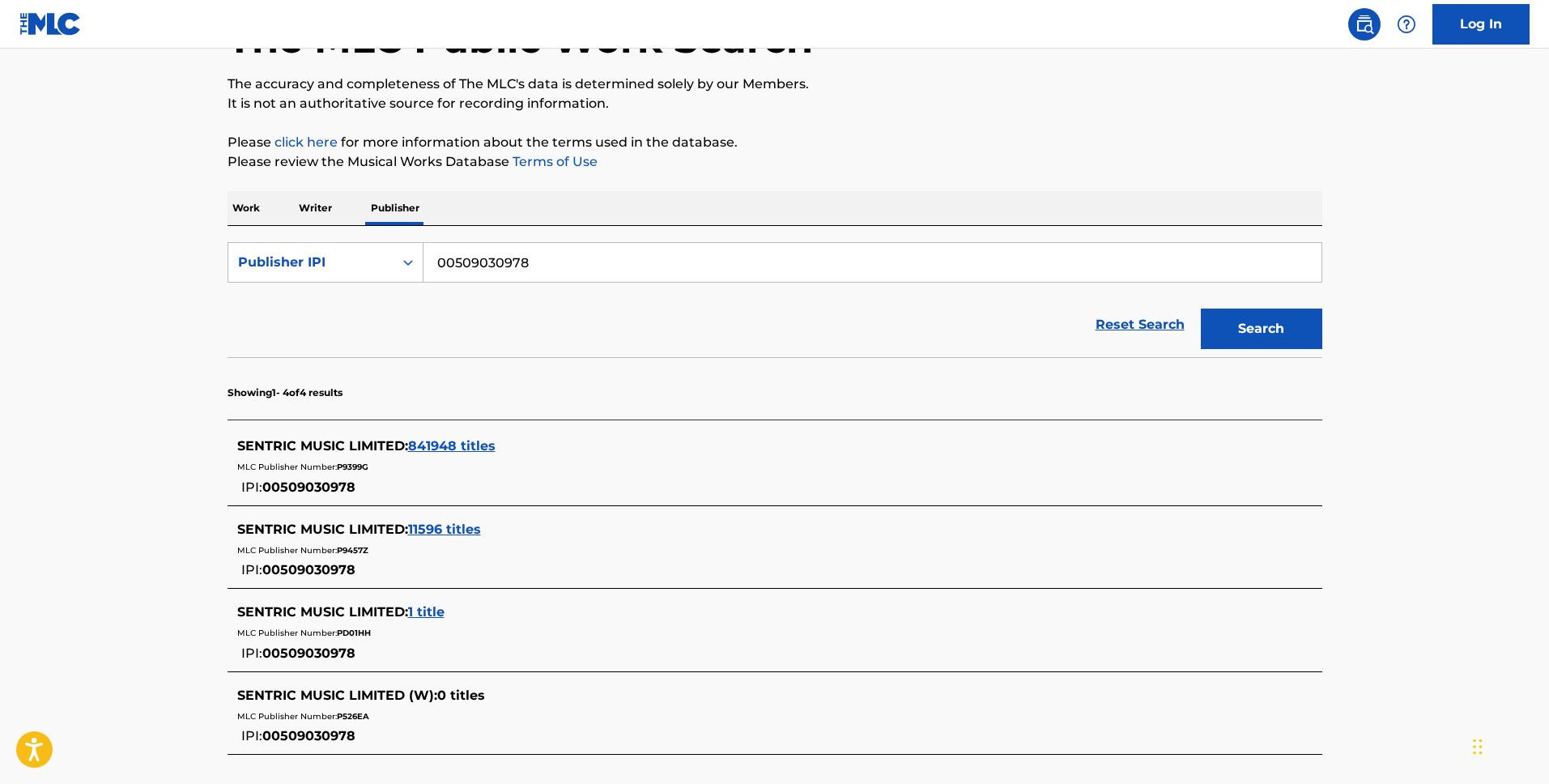
scroll to position [119, 0]
